Goal: Information Seeking & Learning: Learn about a topic

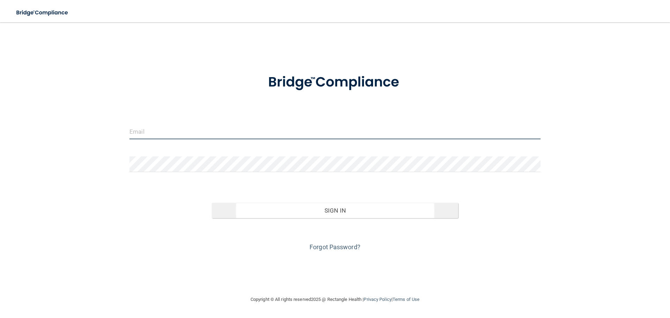
type input "[EMAIL_ADDRESS][DOMAIN_NAME]"
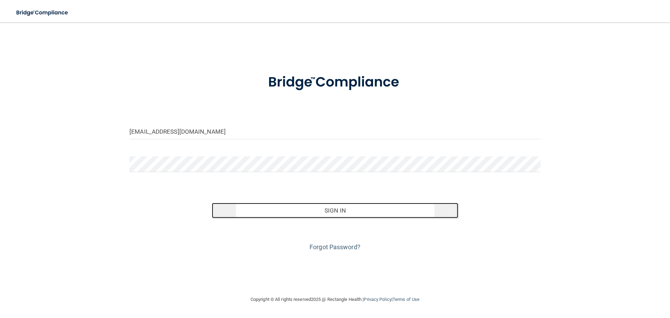
click at [356, 215] on button "Sign In" at bounding box center [335, 210] width 247 height 15
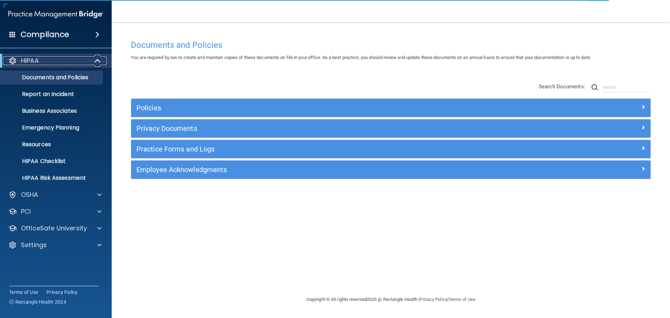
click at [96, 63] on span at bounding box center [98, 61] width 6 height 8
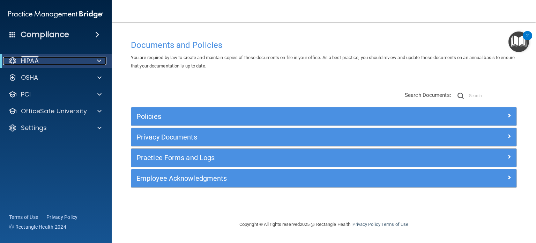
click at [98, 59] on span at bounding box center [99, 61] width 4 height 8
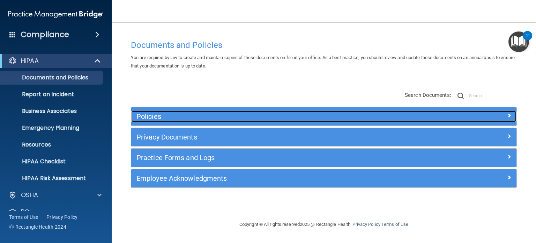
click at [155, 117] on h5 "Policies" at bounding box center [275, 116] width 279 height 8
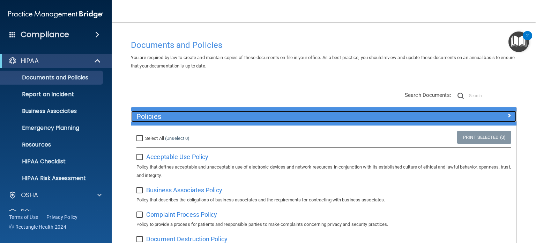
scroll to position [70, 0]
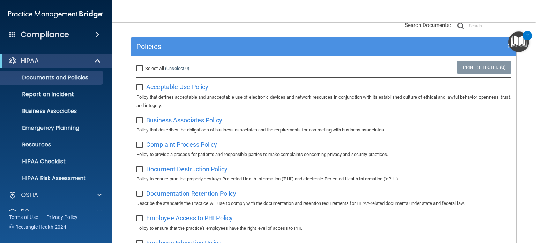
click at [165, 87] on span "Acceptable Use Policy" at bounding box center [177, 86] width 62 height 7
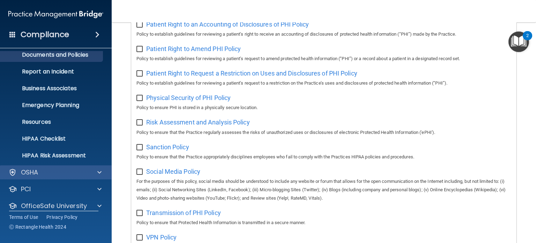
scroll to position [47, 0]
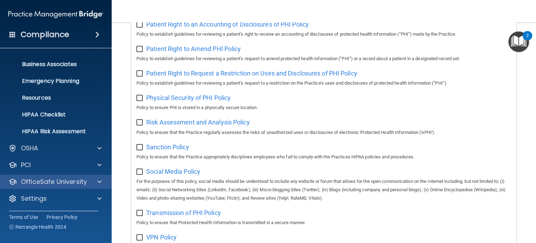
click at [93, 177] on div "OfficeSafe University" at bounding box center [56, 182] width 112 height 14
click at [96, 180] on div at bounding box center [98, 181] width 17 height 8
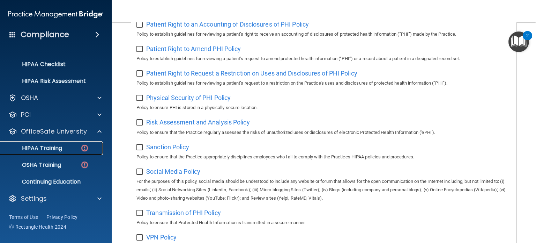
click at [61, 145] on p "HIPAA Training" at bounding box center [34, 148] width 58 height 7
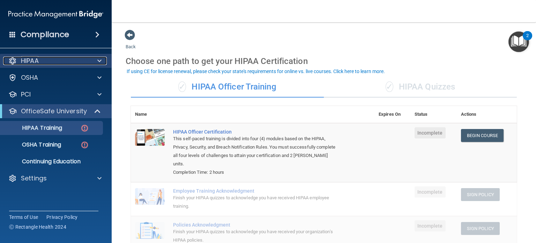
click at [94, 60] on div at bounding box center [98, 61] width 17 height 8
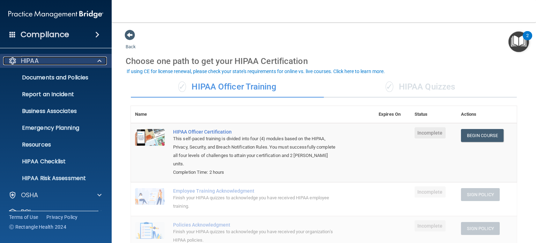
scroll to position [35, 0]
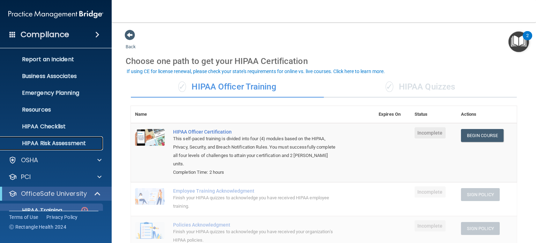
click at [70, 142] on p "HIPAA Risk Assessment" at bounding box center [52, 143] width 95 height 7
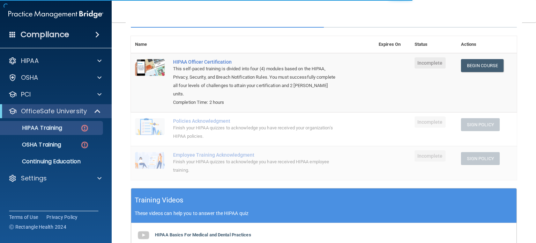
scroll to position [35, 0]
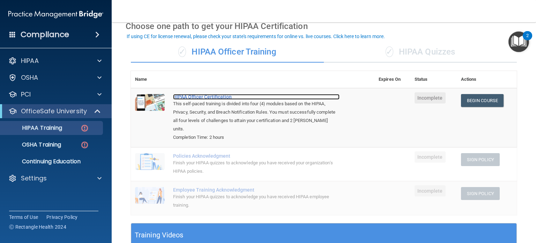
click at [213, 98] on div "HIPAA Officer Certification" at bounding box center [256, 97] width 167 height 6
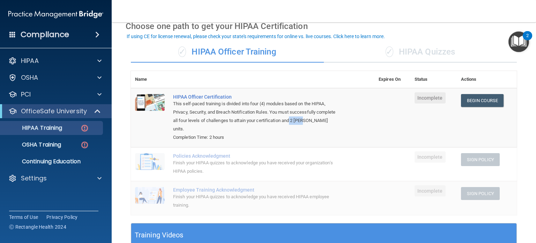
drag, startPoint x: 312, startPoint y: 120, endPoint x: 327, endPoint y: 120, distance: 15.4
click at [327, 120] on div "This self-paced training is divided into four (4) modules based on the HIPAA, P…" at bounding box center [256, 116] width 167 height 34
click at [319, 123] on div "This self-paced training is divided into four (4) modules based on the HIPAA, P…" at bounding box center [256, 116] width 167 height 34
drag, startPoint x: 312, startPoint y: 117, endPoint x: 334, endPoint y: 126, distance: 24.0
click at [334, 126] on div "This self-paced training is divided into four (4) modules based on the HIPAA, P…" at bounding box center [256, 116] width 167 height 34
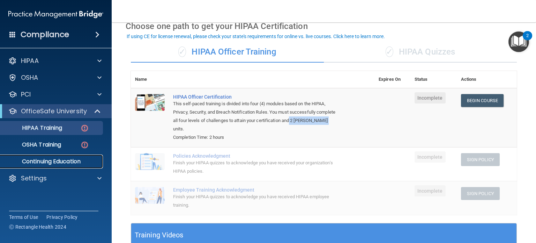
click at [59, 162] on p "Continuing Education" at bounding box center [52, 161] width 95 height 7
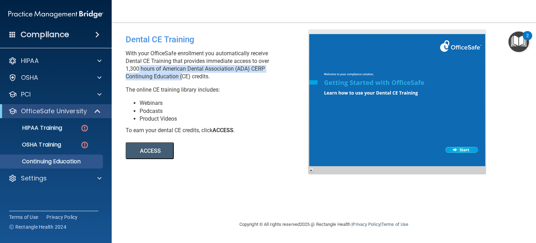
drag, startPoint x: 136, startPoint y: 67, endPoint x: 190, endPoint y: 78, distance: 54.9
click at [183, 74] on p "With your OfficeSafe enrollment you automatically receive Dental CE Training th…" at bounding box center [220, 65] width 188 height 31
click at [158, 149] on button "ACCESS" at bounding box center [150, 150] width 48 height 17
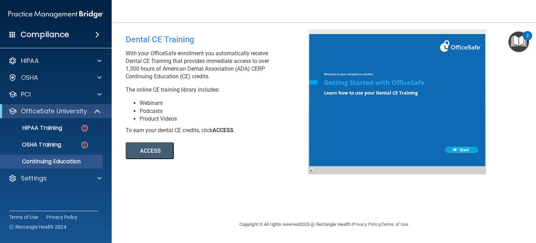
click at [235, 92] on p "The online CE training library includes:" at bounding box center [220, 90] width 188 height 8
click at [97, 177] on span at bounding box center [99, 178] width 4 height 8
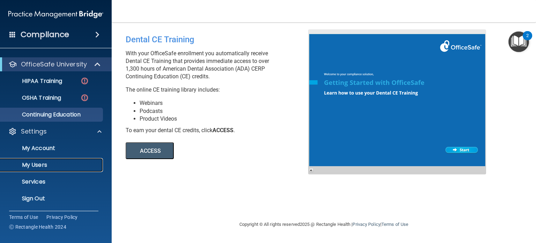
drag, startPoint x: 57, startPoint y: 164, endPoint x: 96, endPoint y: 168, distance: 39.6
click at [57, 164] on p "My Users" at bounding box center [52, 164] width 95 height 7
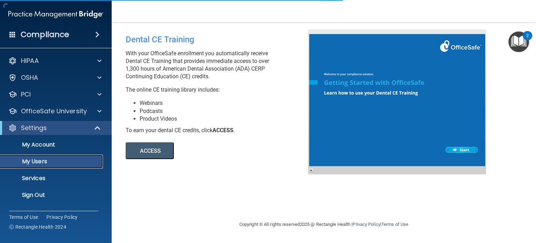
select select "20"
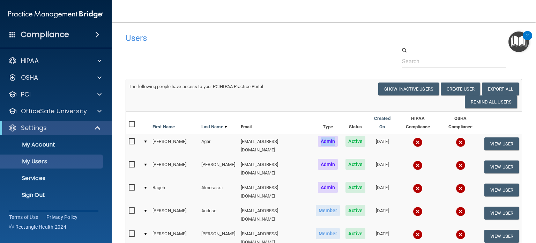
drag, startPoint x: 307, startPoint y: 133, endPoint x: 327, endPoint y: 134, distance: 20.3
click at [327, 134] on td "Admin" at bounding box center [328, 145] width 30 height 23
click at [402, 87] on button "Show Inactive Users" at bounding box center [408, 88] width 61 height 13
select select "20"
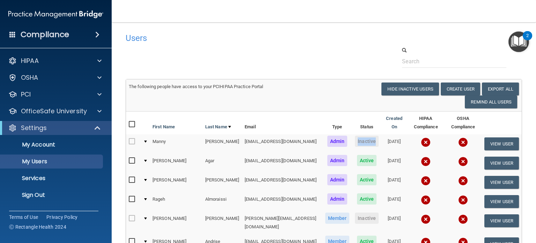
drag, startPoint x: 336, startPoint y: 142, endPoint x: 355, endPoint y: 142, distance: 18.9
click at [355, 142] on span "Inactive" at bounding box center [367, 140] width 24 height 11
click at [397, 91] on button "Hide Inactive Users" at bounding box center [411, 88] width 58 height 13
select select "20"
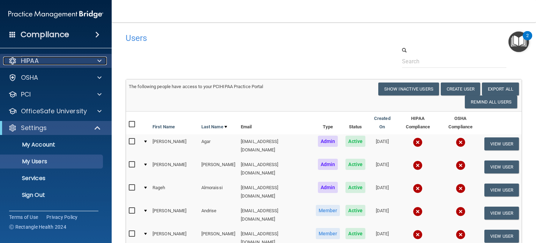
click at [96, 62] on div at bounding box center [98, 61] width 17 height 8
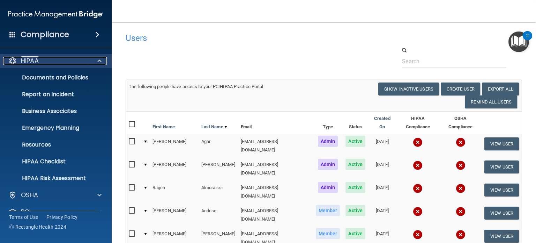
click at [96, 62] on div at bounding box center [98, 61] width 17 height 8
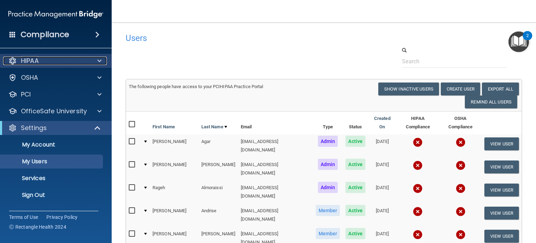
click at [97, 62] on span at bounding box center [99, 61] width 4 height 8
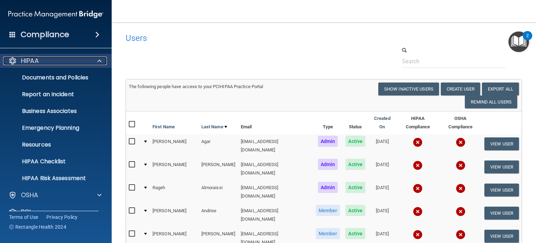
click at [98, 62] on span at bounding box center [99, 61] width 4 height 8
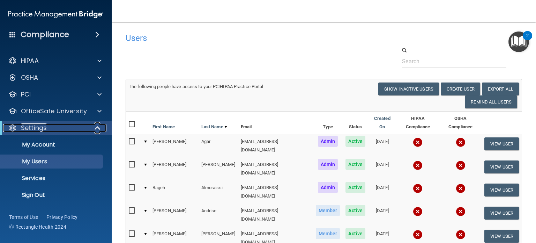
click at [97, 132] on span at bounding box center [98, 128] width 6 height 8
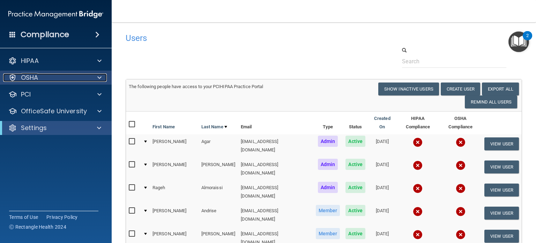
click at [95, 78] on div at bounding box center [98, 77] width 17 height 8
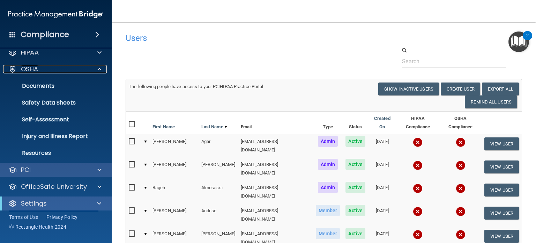
scroll to position [13, 0]
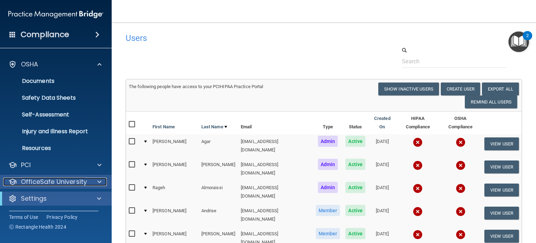
click at [93, 180] on div at bounding box center [98, 181] width 17 height 8
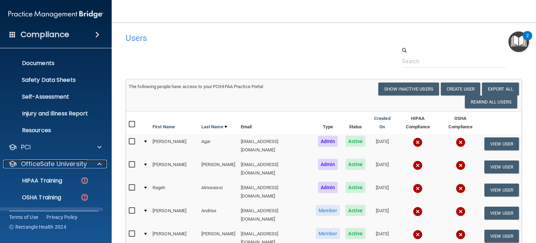
scroll to position [48, 0]
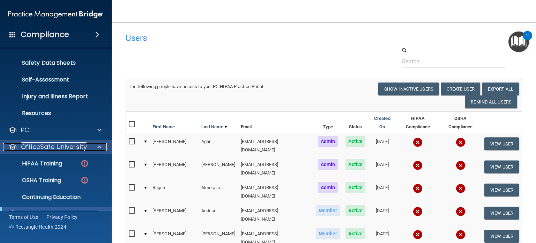
click at [102, 147] on div at bounding box center [98, 146] width 17 height 8
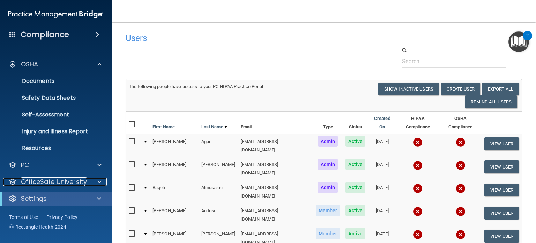
scroll to position [0, 0]
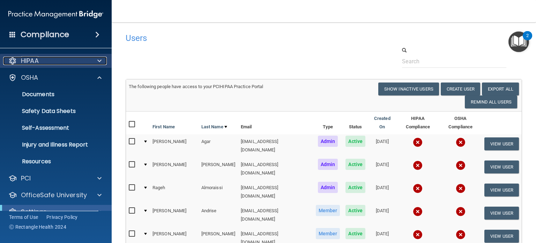
click at [98, 61] on span at bounding box center [99, 61] width 4 height 8
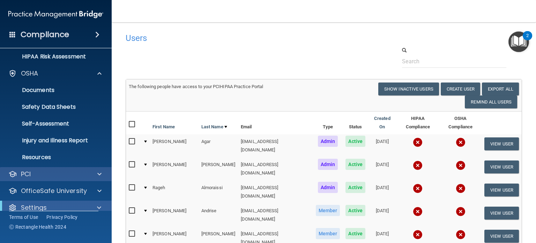
scroll to position [131, 0]
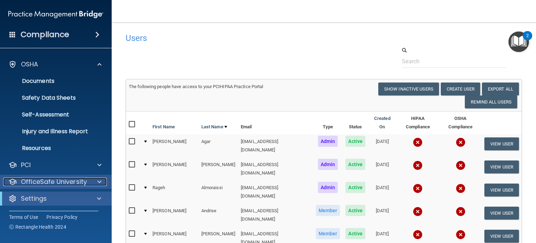
click at [98, 178] on span at bounding box center [99, 181] width 4 height 8
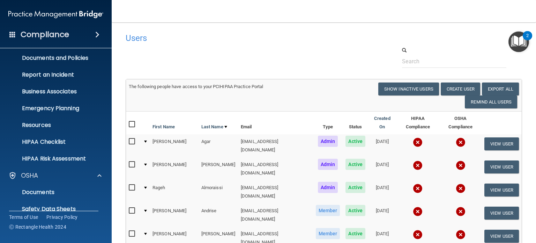
scroll to position [0, 0]
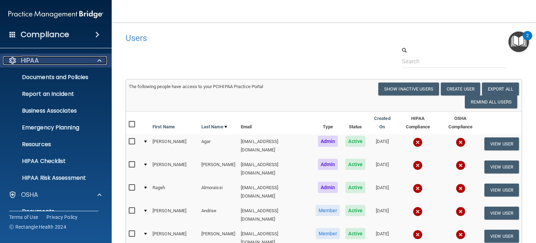
click at [101, 58] on span at bounding box center [99, 60] width 4 height 8
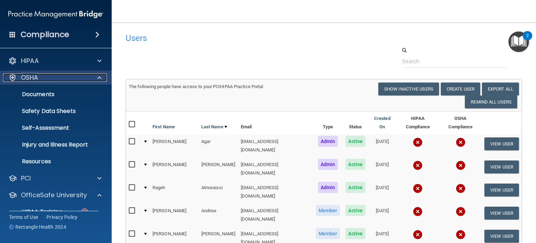
click at [102, 74] on div at bounding box center [98, 77] width 17 height 8
